Goal: Task Accomplishment & Management: Use online tool/utility

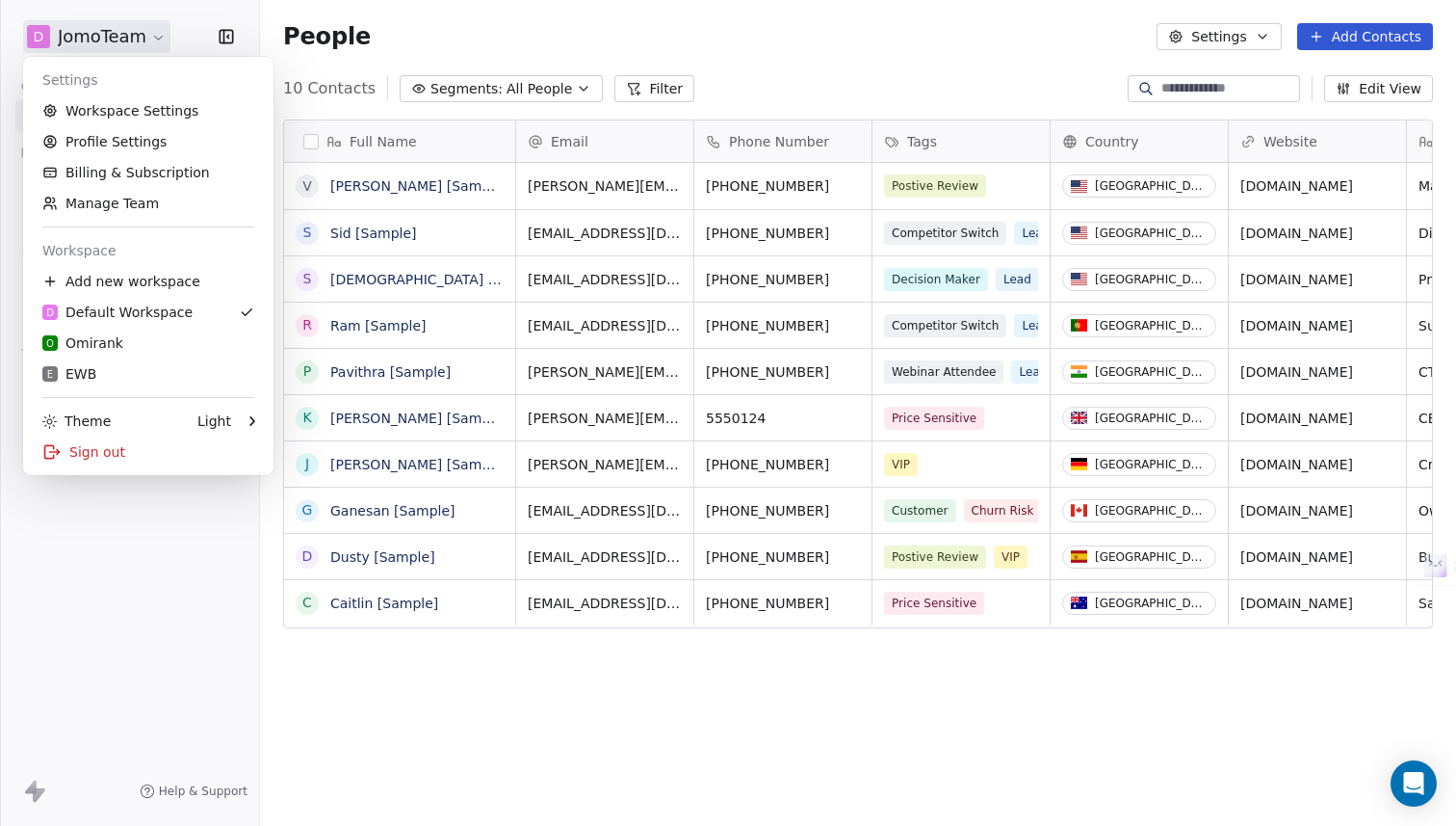
click at [150, 41] on html "D JomoTeam Contacts People Marketing Workflows Campaigns Sales Pipelines Sequen…" at bounding box center [728, 750] width 1456 height 1500
click at [193, 363] on link "E EWB" at bounding box center [149, 373] width 235 height 31
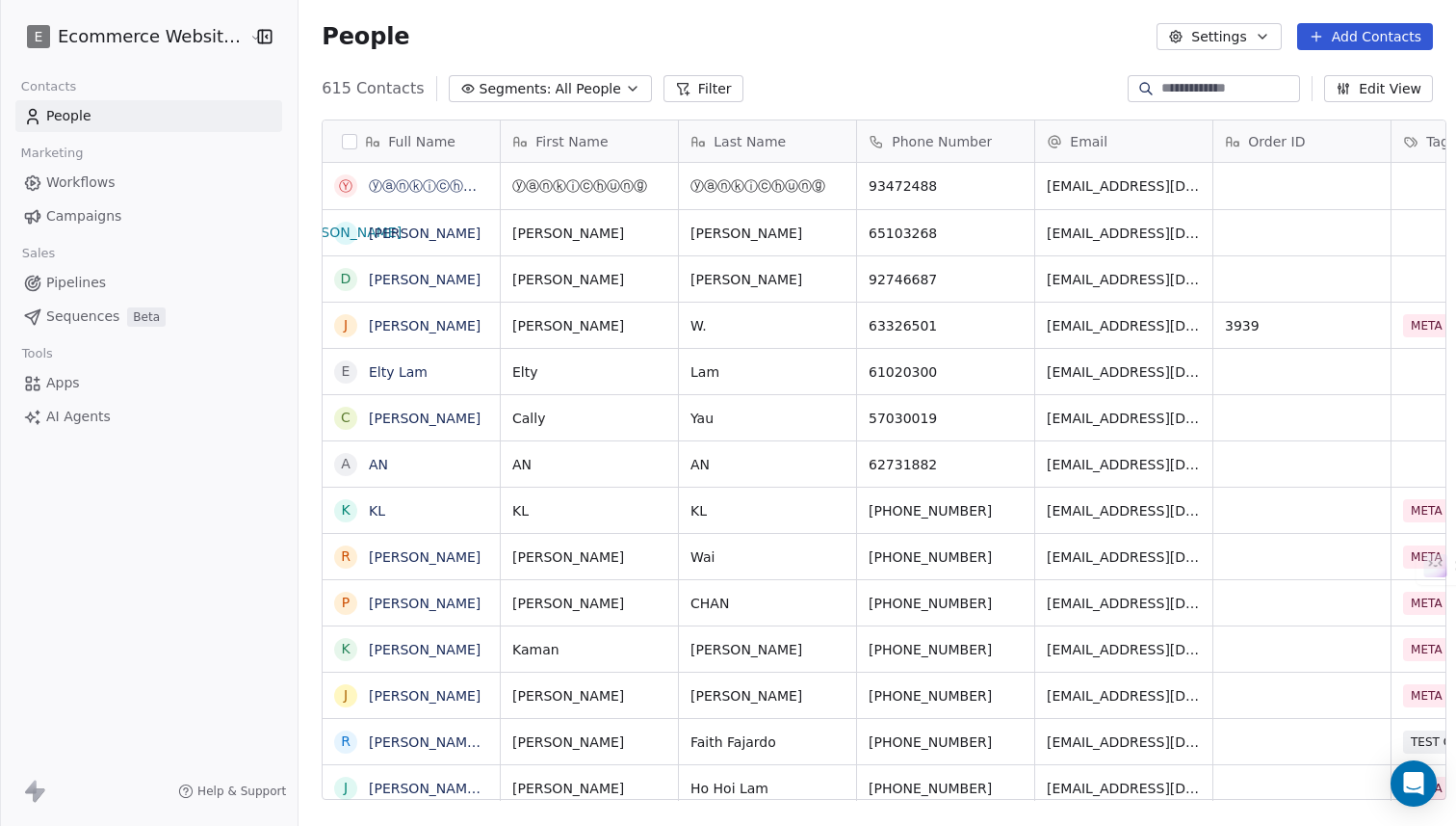
click at [66, 381] on span "Apps" at bounding box center [63, 383] width 34 height 20
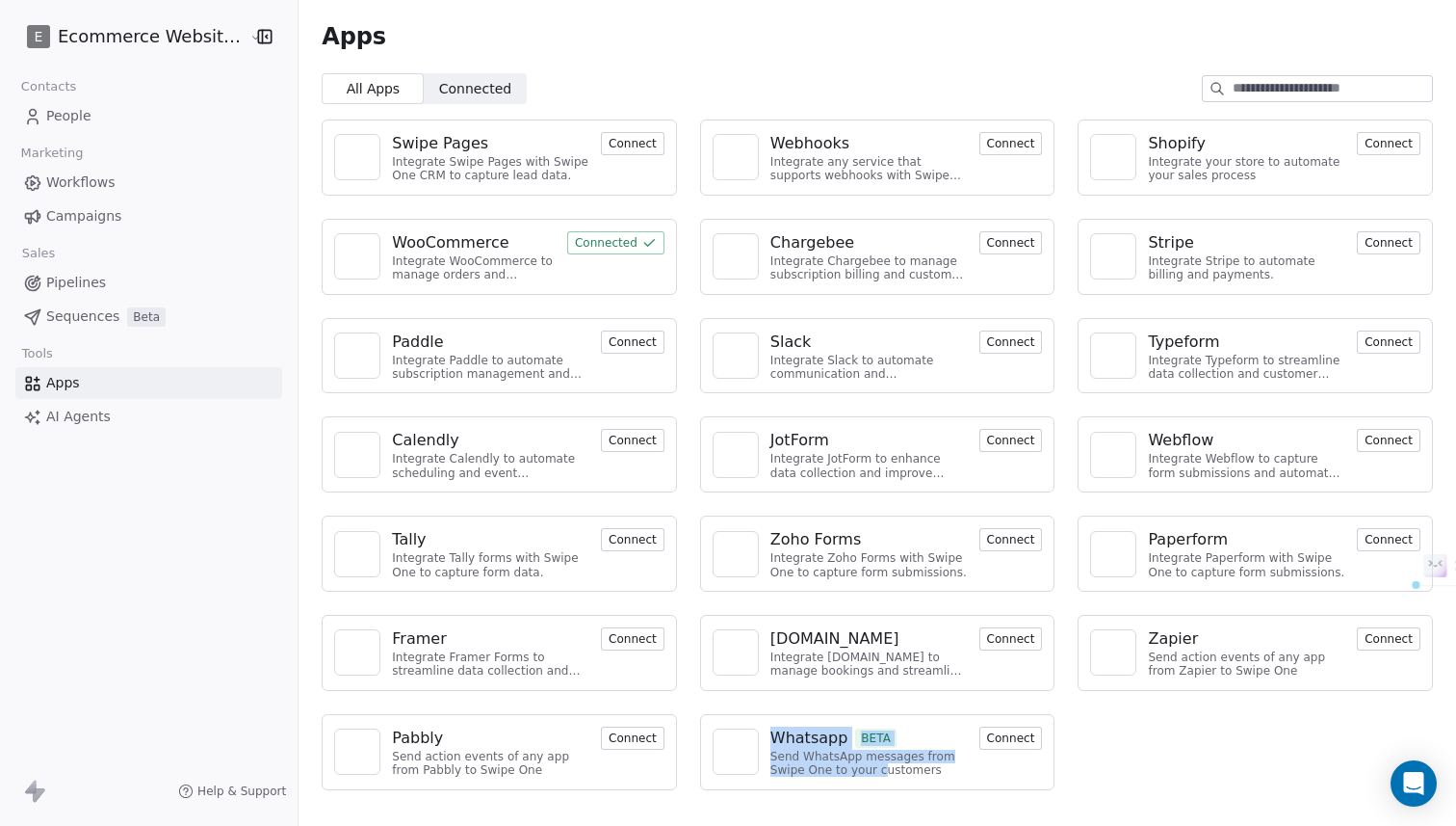
drag, startPoint x: 871, startPoint y: 775, endPoint x: 767, endPoint y: 739, distance: 110.1
click at [771, 739] on div "Whatsapp BETA Send WhatsApp messages from Swipe One to your customers" at bounding box center [870, 751] width 197 height 51
click at [915, 773] on div "Send WhatsApp messages from Swipe One to your customers" at bounding box center [870, 763] width 197 height 28
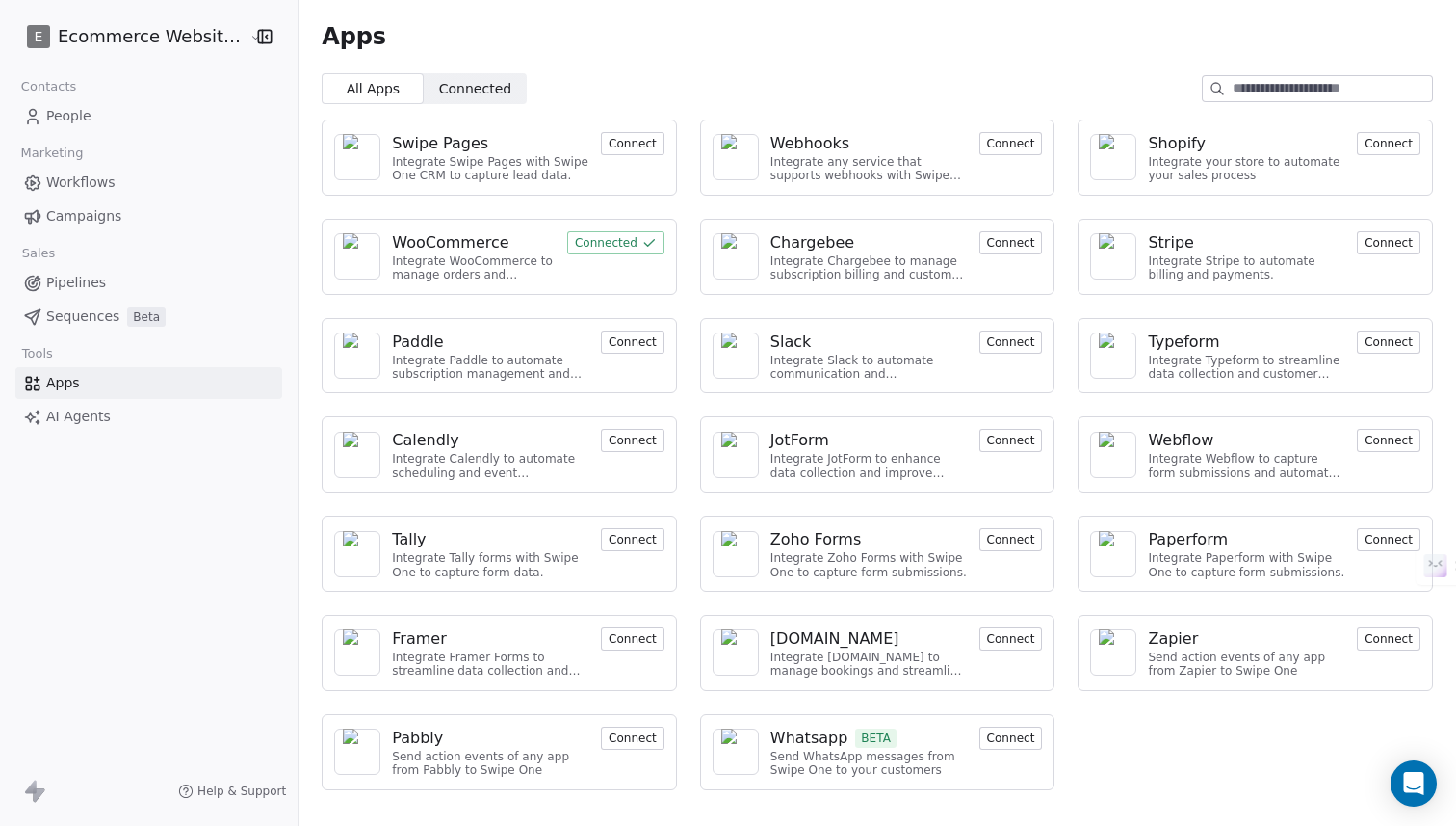
click at [812, 755] on div "Send WhatsApp messages from Swipe One to your customers" at bounding box center [870, 763] width 197 height 28
click at [980, 740] on button "Connect" at bounding box center [1011, 737] width 64 height 23
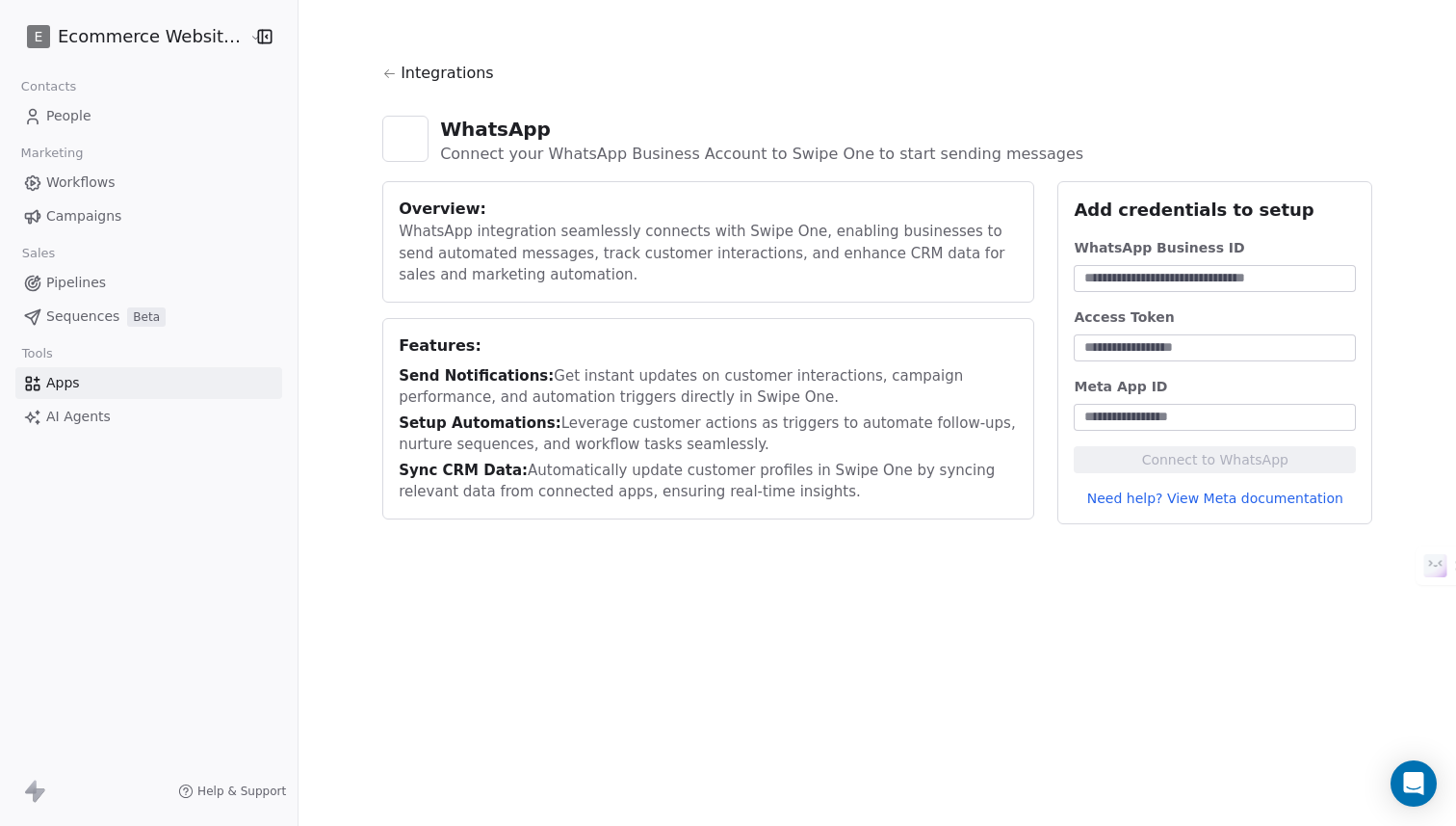
click at [453, 239] on div "WhatsApp integration seamlessly connects with Swipe One, enabling businesses to…" at bounding box center [708, 253] width 619 height 66
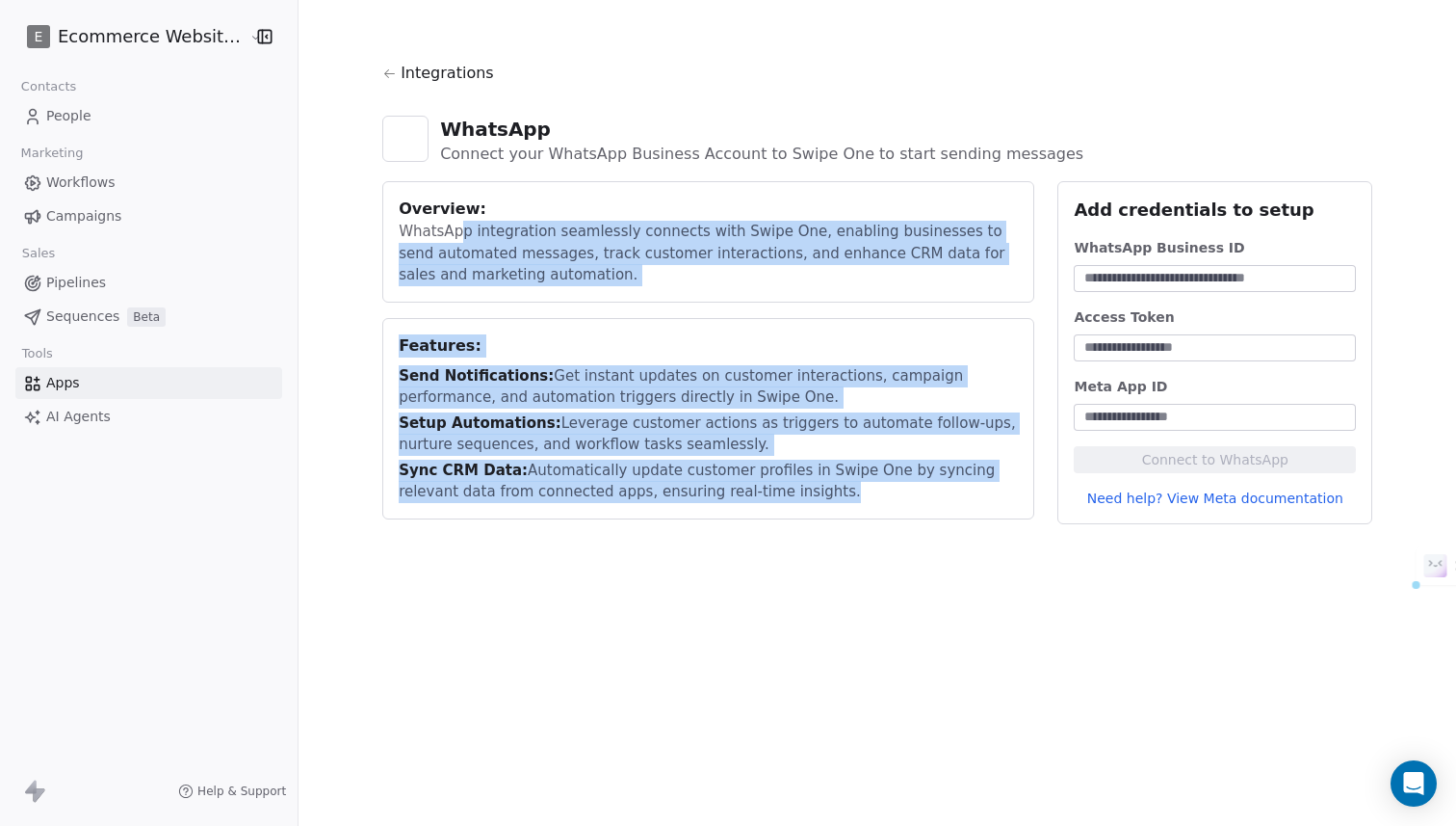
drag, startPoint x: 453, startPoint y: 239, endPoint x: 952, endPoint y: 524, distance: 574.7
click at [952, 526] on section "Integrations WhatsApp Connect your WhatsApp Business Account to Swipe One to st…" at bounding box center [877, 292] width 1082 height 586
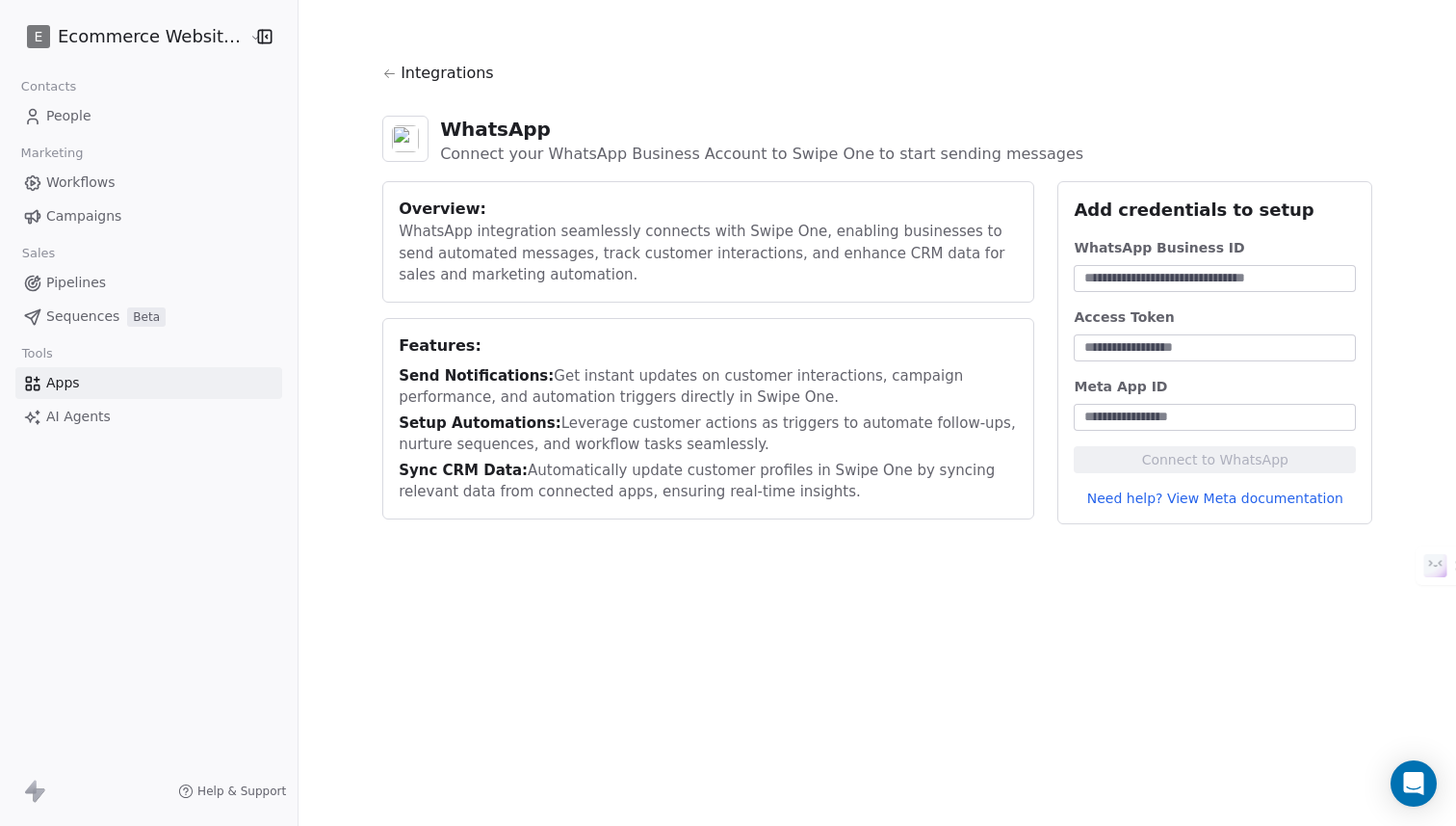
click at [523, 168] on div "WhatsApp Connect your WhatsApp Business Account to Swipe One to start sending m…" at bounding box center [877, 140] width 990 height 81
click at [394, 92] on div "Integrations" at bounding box center [877, 81] width 990 height 39
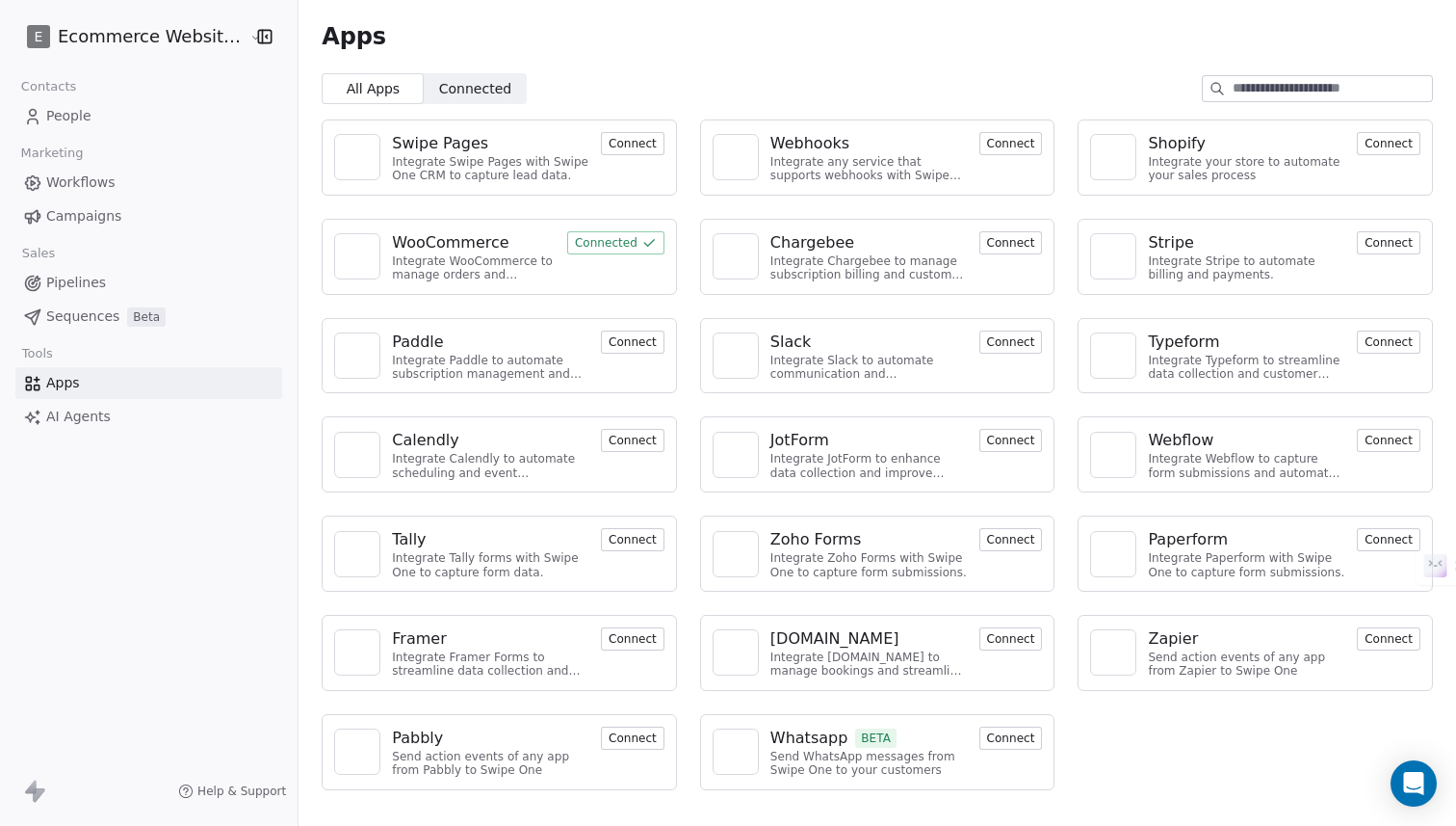
click at [628, 740] on button "Connect" at bounding box center [633, 737] width 64 height 23
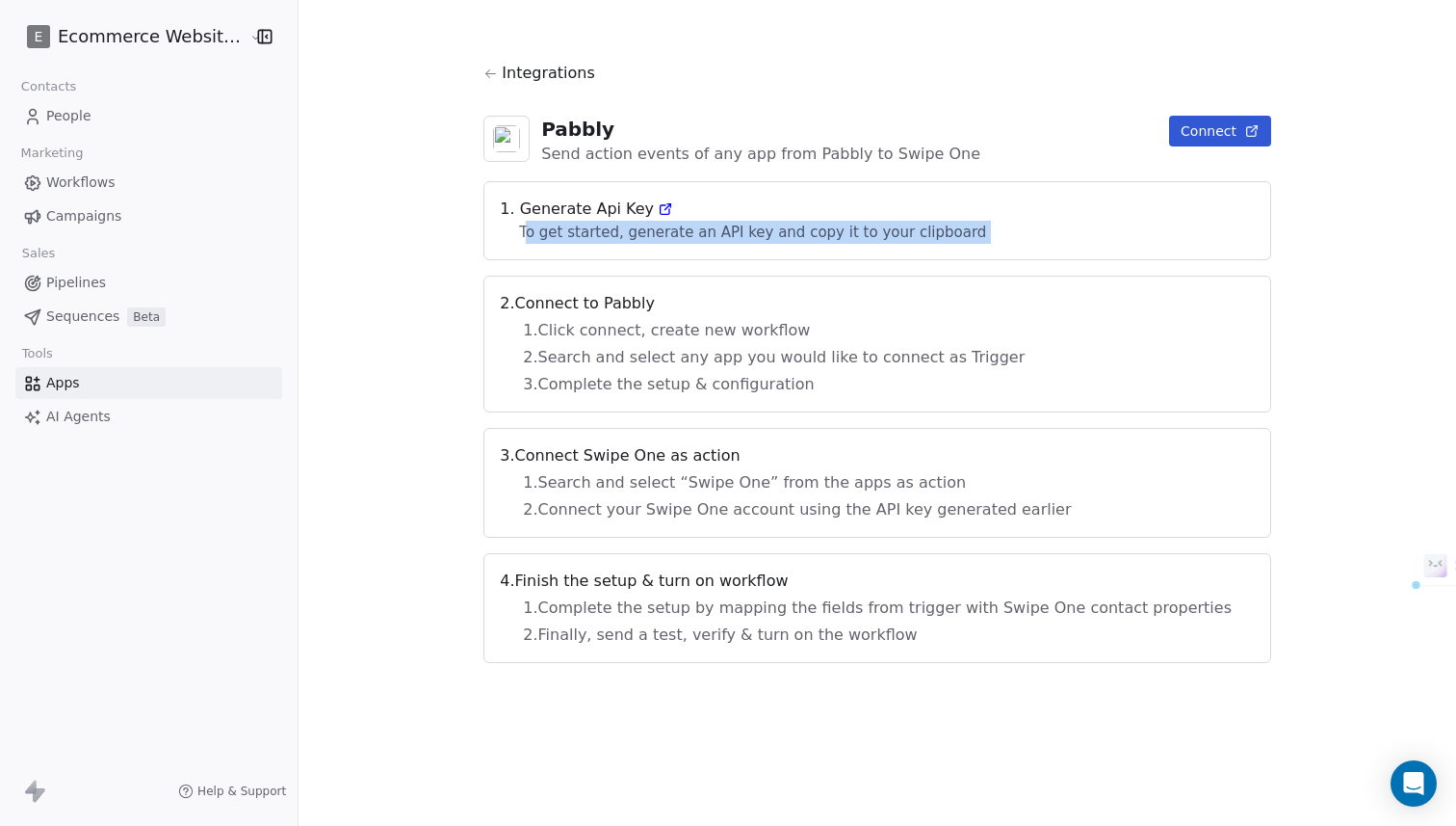
drag, startPoint x: 557, startPoint y: 235, endPoint x: 727, endPoint y: 287, distance: 177.8
click at [727, 287] on div "1. Generate Api Key To get started, generate an API key and copy it to your cli…" at bounding box center [878, 422] width 788 height 482
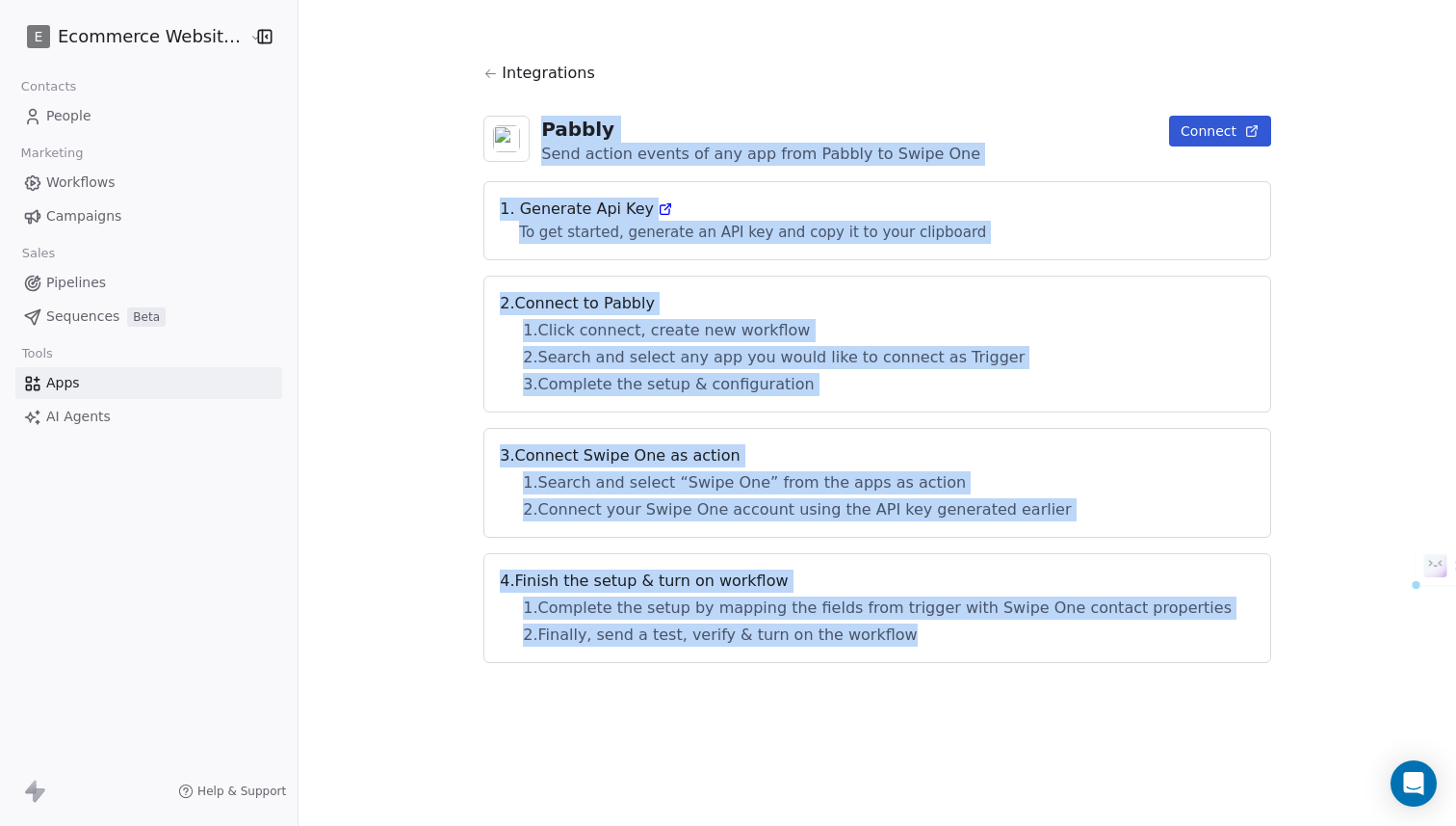
drag, startPoint x: 557, startPoint y: 115, endPoint x: 909, endPoint y: 636, distance: 628.8
click at [909, 636] on div "Integrations Pabbly Send action events of any app from Pabbly to Swipe One Conn…" at bounding box center [878, 362] width 788 height 602
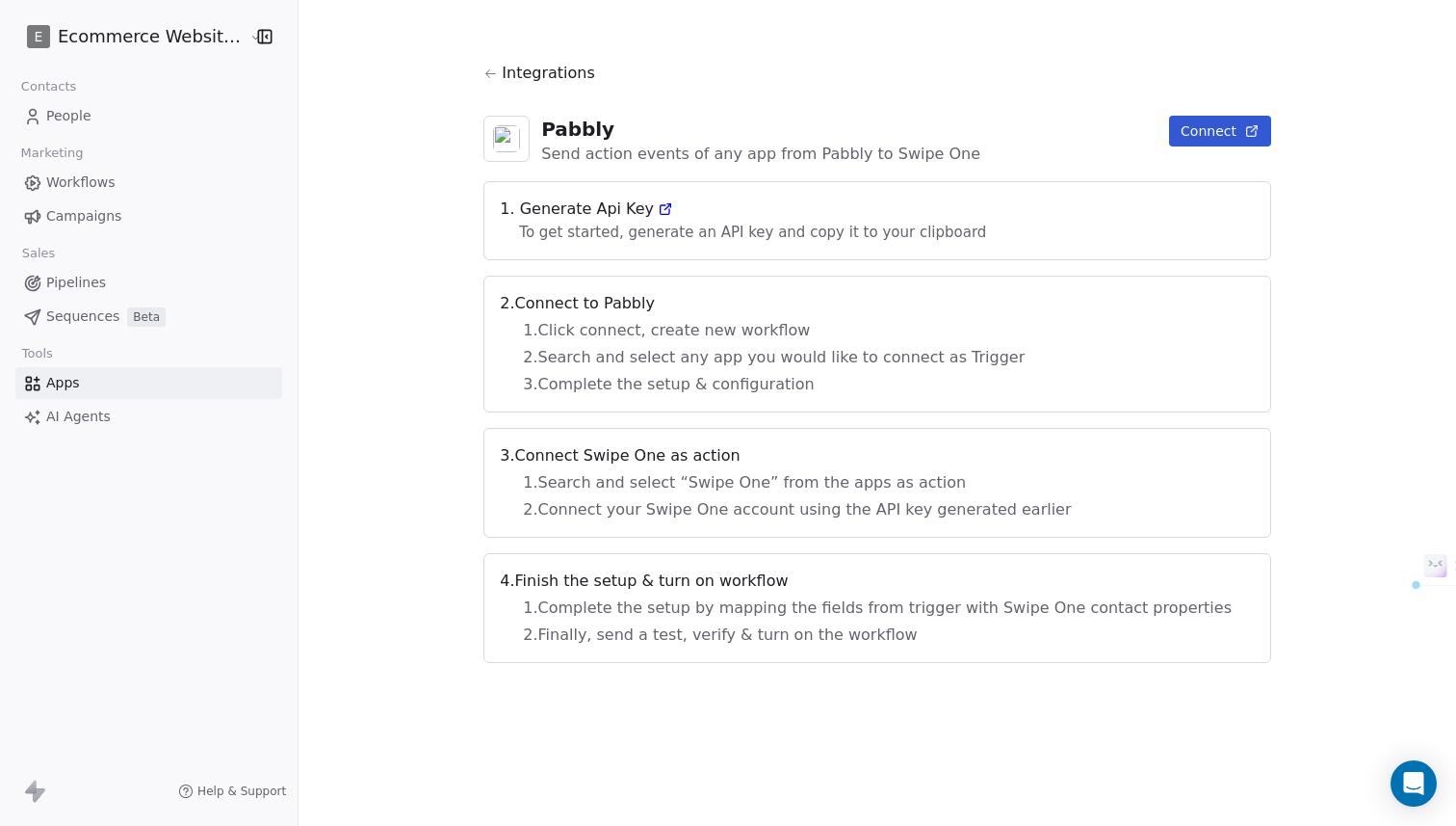
click at [909, 515] on span "2 . Connect your Swipe One account using the API key generated earlier" at bounding box center [877, 509] width 709 height 23
click at [1169, 138] on button "Connect" at bounding box center [1220, 131] width 102 height 31
click at [670, 206] on icon at bounding box center [665, 208] width 15 height 15
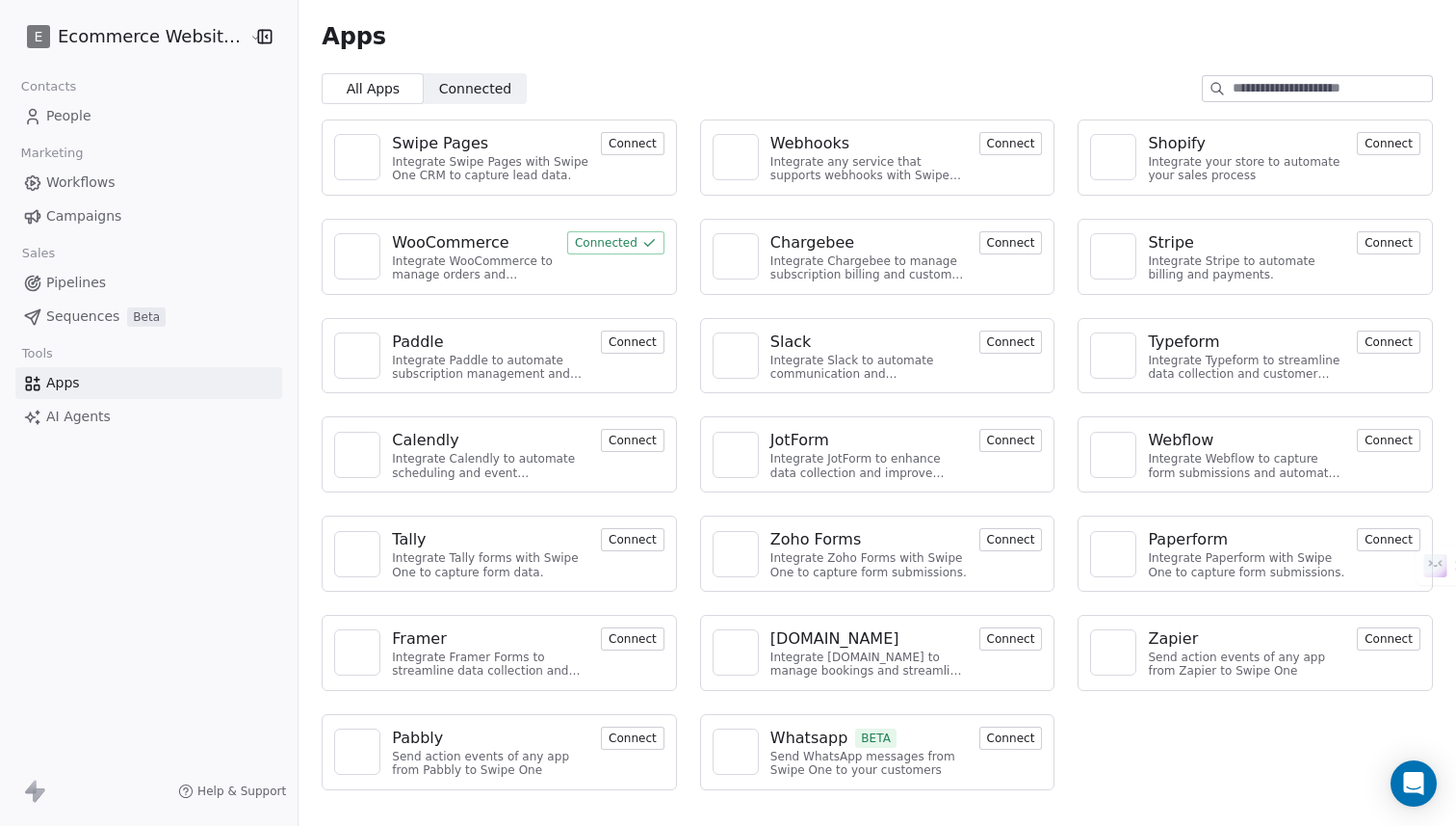
click at [632, 739] on button "Connect" at bounding box center [633, 737] width 64 height 23
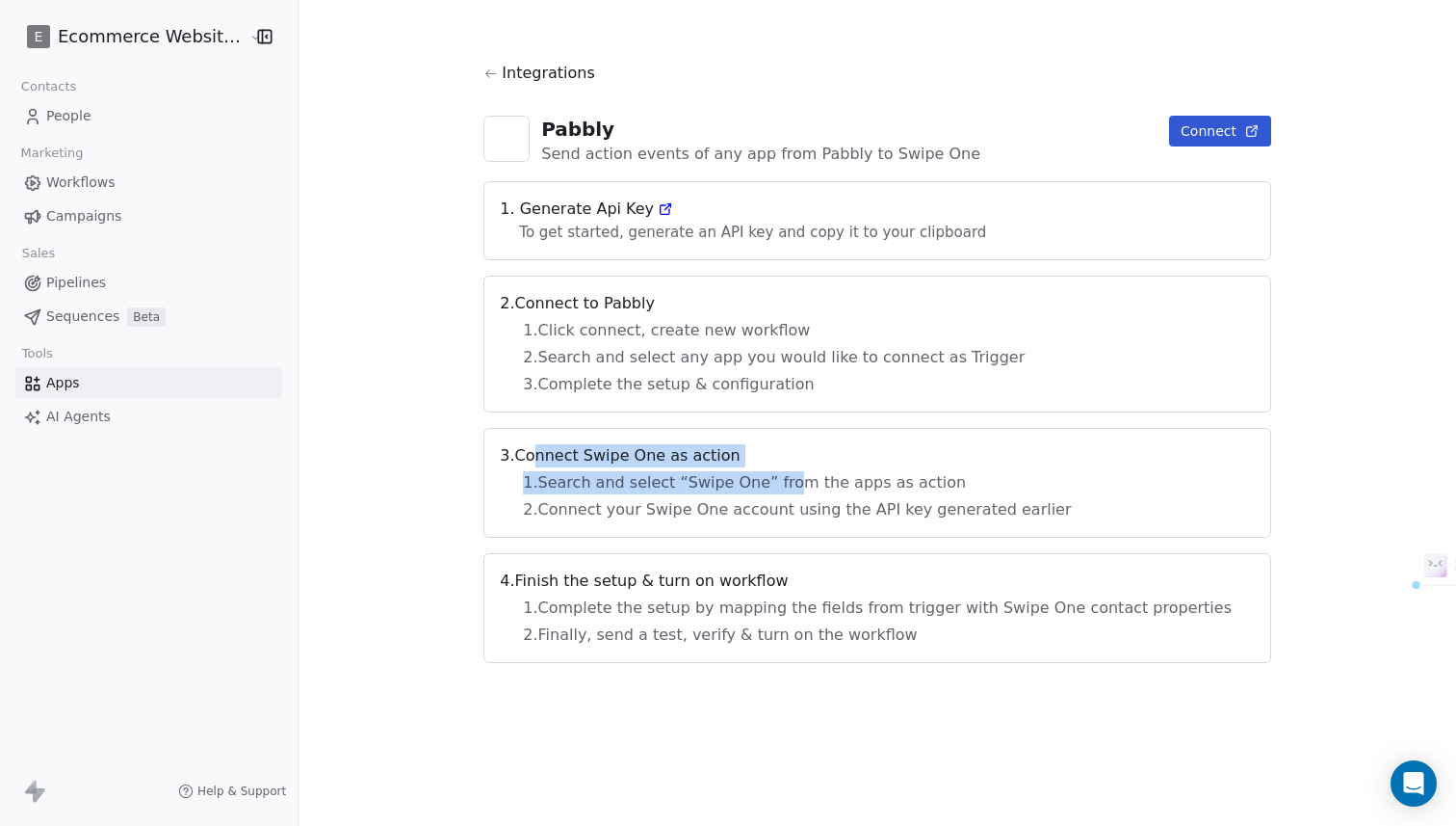
drag, startPoint x: 564, startPoint y: 464, endPoint x: 802, endPoint y: 485, distance: 238.9
click at [802, 485] on div "3 . Connect Swipe One as action 1 . Search and select “Swipe One” from the apps…" at bounding box center [878, 483] width 788 height 110
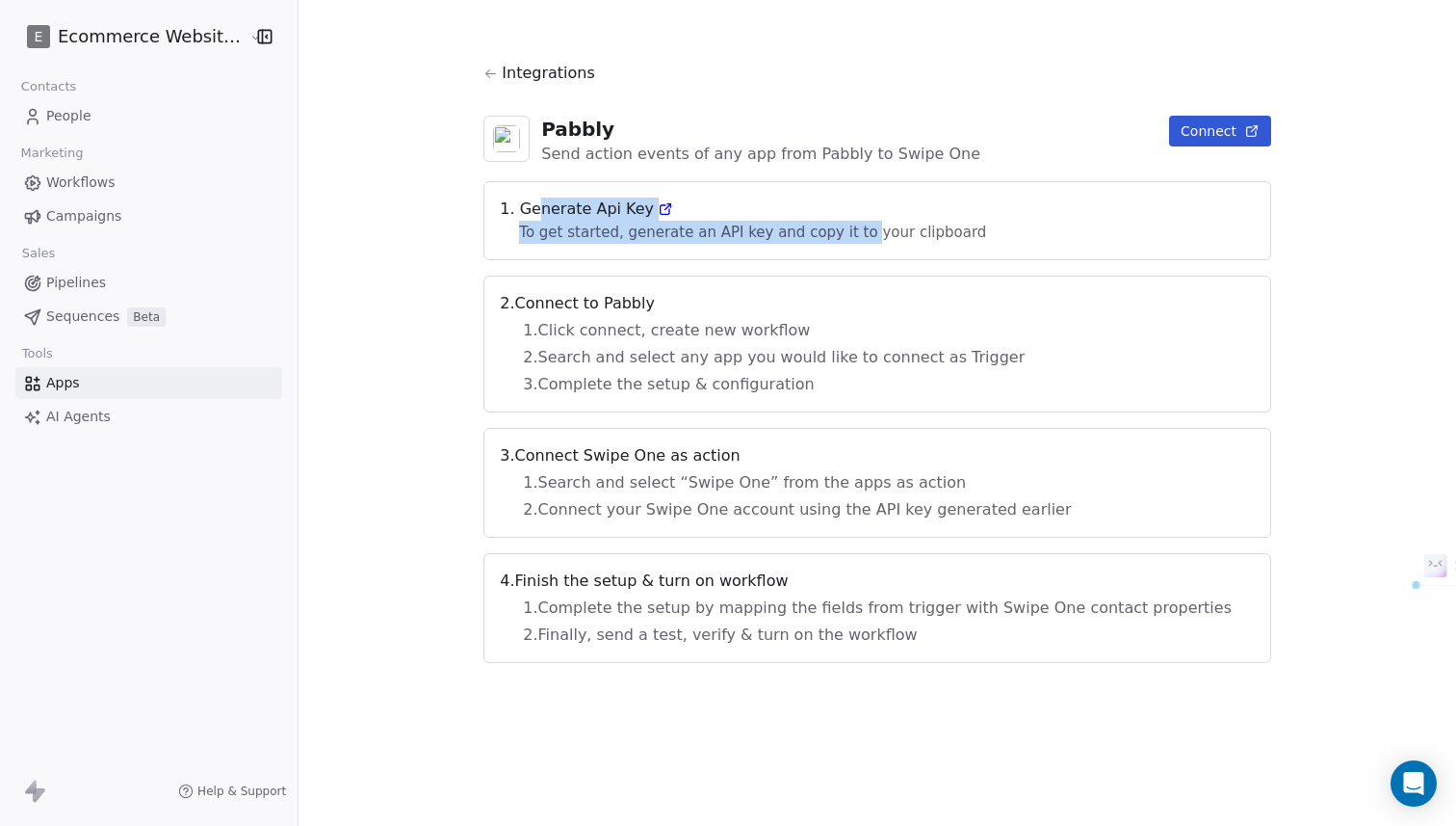
drag, startPoint x: 560, startPoint y: 219, endPoint x: 880, endPoint y: 234, distance: 320.4
click at [880, 234] on div "1. Generate Api Key To get started, generate an API key and copy it to your cli…" at bounding box center [878, 220] width 788 height 79
click at [1169, 127] on button "Connect" at bounding box center [1220, 131] width 102 height 31
